Goal: Transaction & Acquisition: Purchase product/service

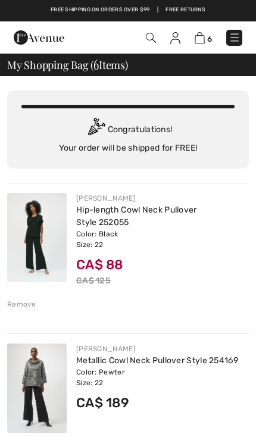
click at [235, 42] on img at bounding box center [235, 38] width 12 height 12
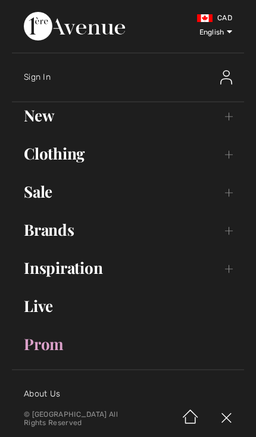
click at [48, 119] on link "New Toggle submenu" at bounding box center [128, 115] width 232 height 26
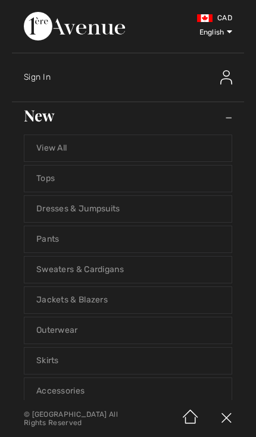
click at [100, 304] on link "Jackets & Blazers" at bounding box center [127, 300] width 207 height 26
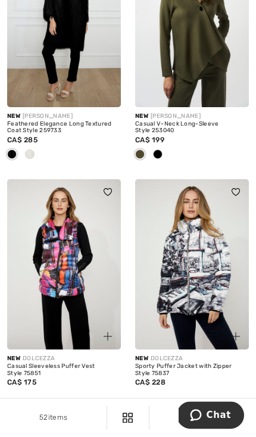
scroll to position [4063, 0]
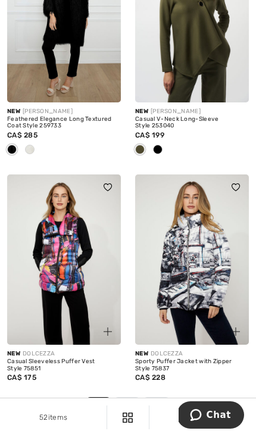
click at [136, 397] on link "2" at bounding box center [126, 404] width 23 height 15
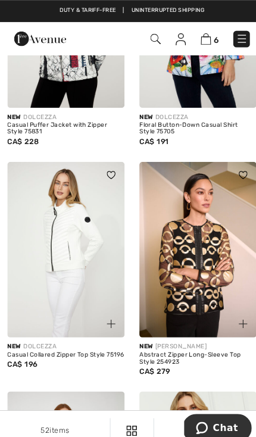
scroll to position [165, 0]
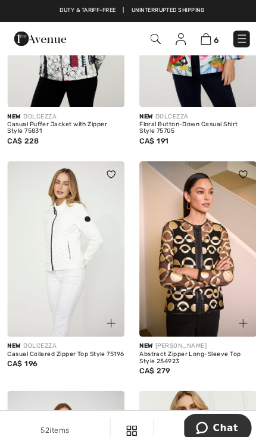
click at [234, 42] on img at bounding box center [235, 38] width 12 height 12
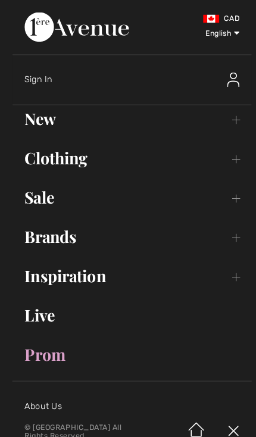
click at [233, 31] on span "English Français" at bounding box center [204, 31] width 62 height 42
